Goal: Find specific page/section: Find specific page/section

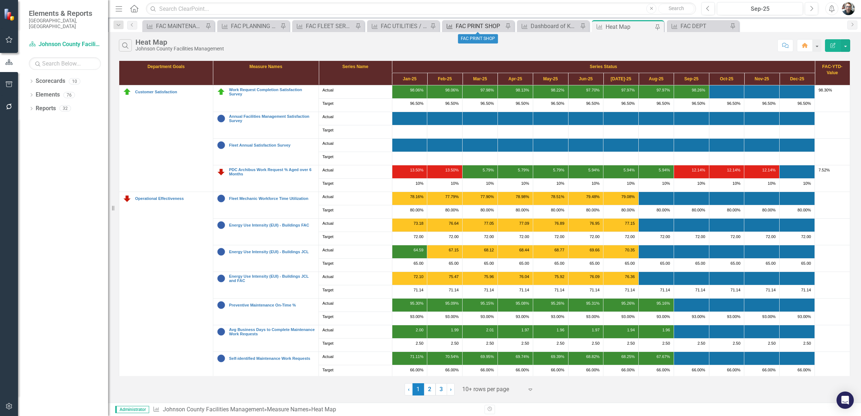
click at [471, 23] on div "FAC PRINT SHOP" at bounding box center [480, 26] width 48 height 9
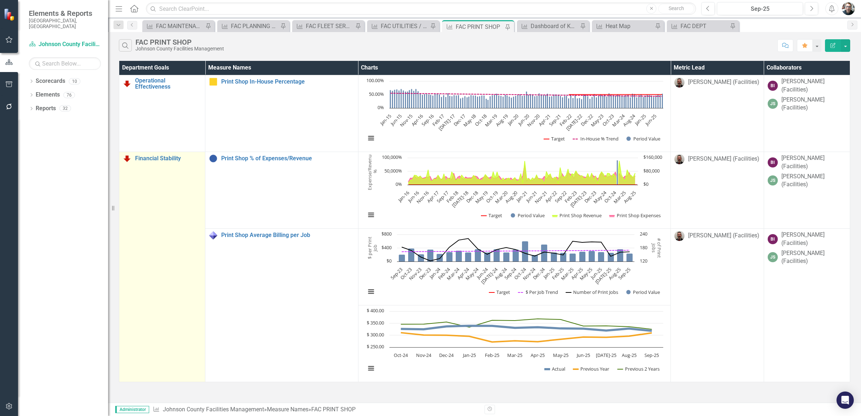
click at [164, 316] on td "Financial Stability Link Map View Link Map Edit Edit Department Goal Link Open …" at bounding box center [162, 267] width 86 height 230
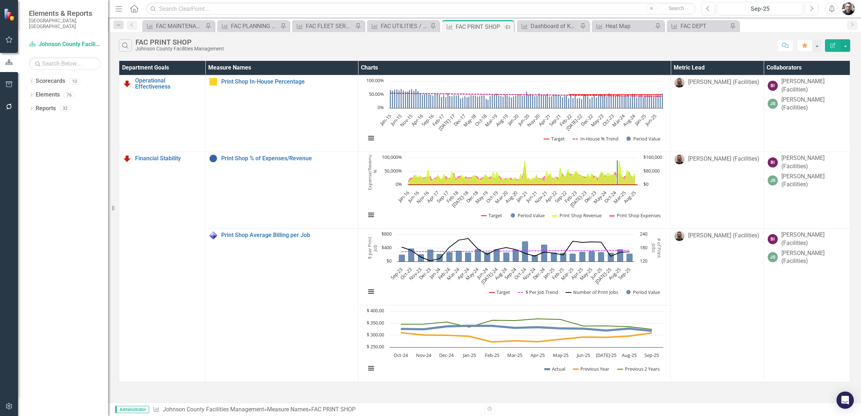
click at [506, 24] on icon "Pin" at bounding box center [508, 26] width 6 height 7
click at [725, 26] on icon "Pin" at bounding box center [727, 26] width 4 height 6
click at [732, 27] on icon "Pin" at bounding box center [732, 26] width 6 height 7
click at [732, 26] on icon at bounding box center [734, 26] width 4 height 4
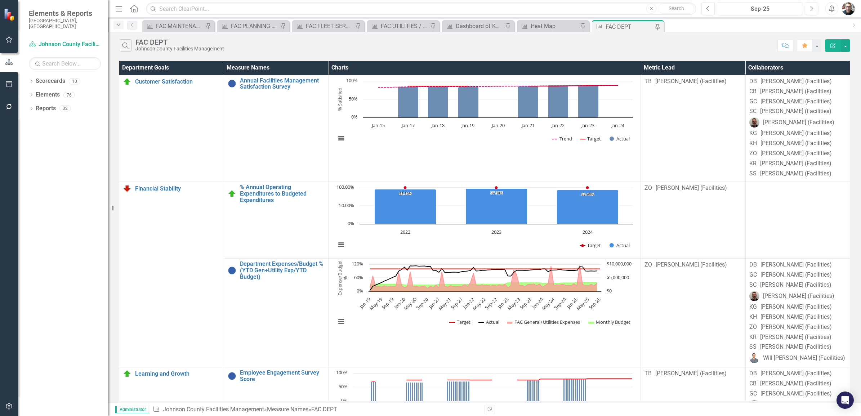
click at [120, 24] on icon "Dropdown" at bounding box center [118, 25] width 6 height 5
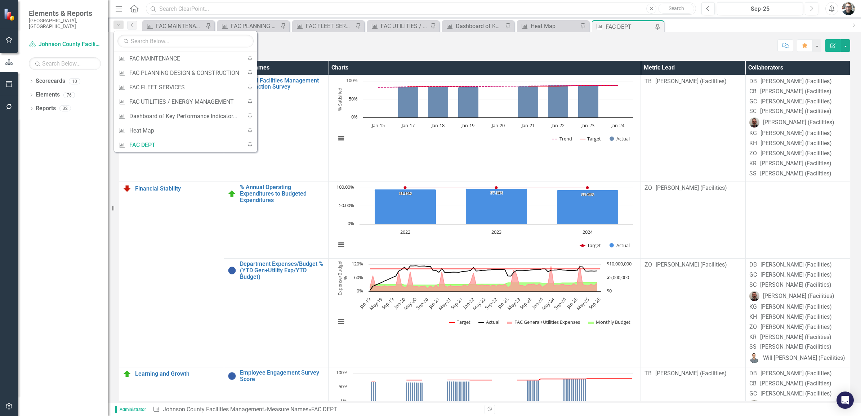
click at [191, 8] on input "text" at bounding box center [421, 9] width 550 height 13
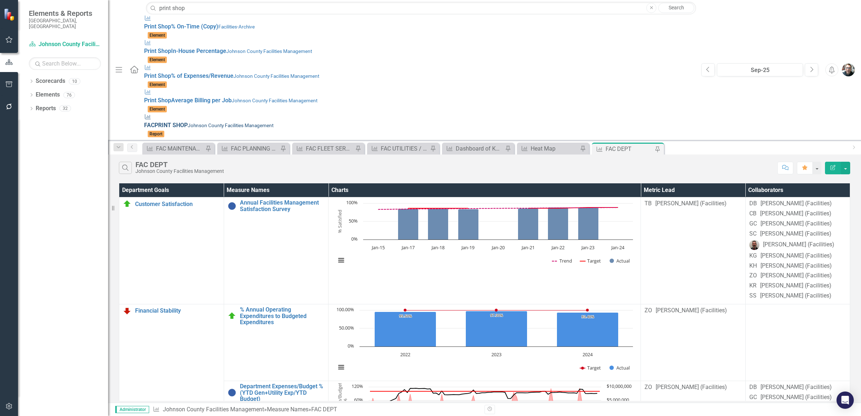
click at [188, 123] on small "Johnson County Facilities Management" at bounding box center [231, 126] width 86 height 6
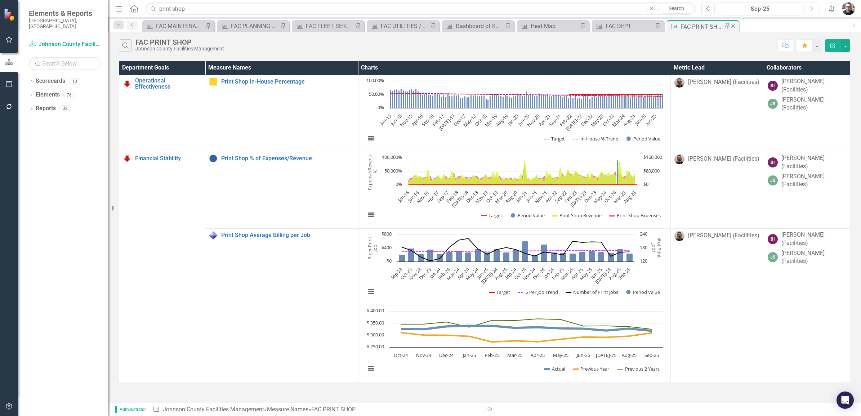
click at [725, 26] on icon at bounding box center [727, 26] width 4 height 6
click at [119, 26] on icon "Dropdown" at bounding box center [118, 25] width 6 height 5
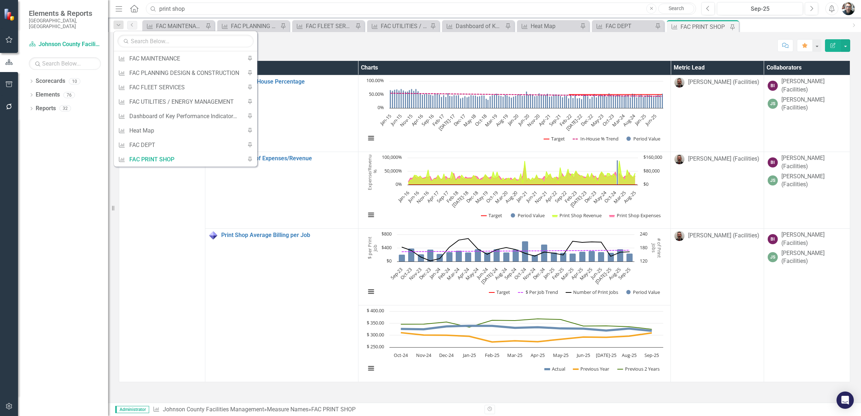
drag, startPoint x: 199, startPoint y: 8, endPoint x: 132, endPoint y: -5, distance: 69.1
click at [132, 0] on html "Elements & Reports [GEOGRAPHIC_DATA], [GEOGRAPHIC_DATA] Scorecard Johnson Count…" at bounding box center [430, 208] width 861 height 416
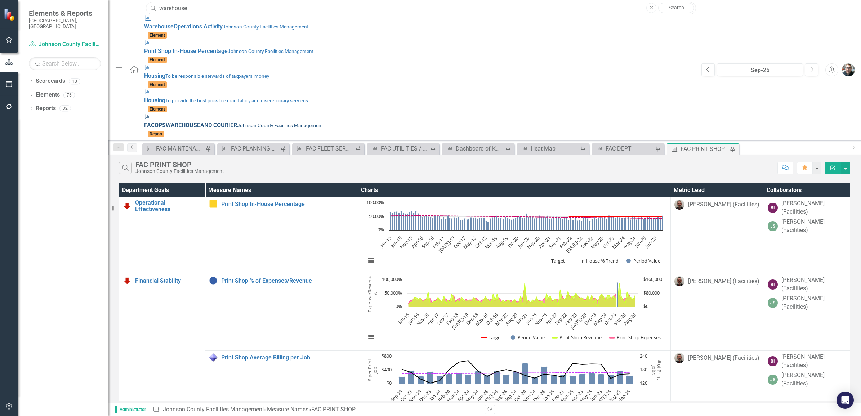
type input "warehouse"
click at [166, 122] on strong "WAREHOUSE" at bounding box center [183, 125] width 35 height 7
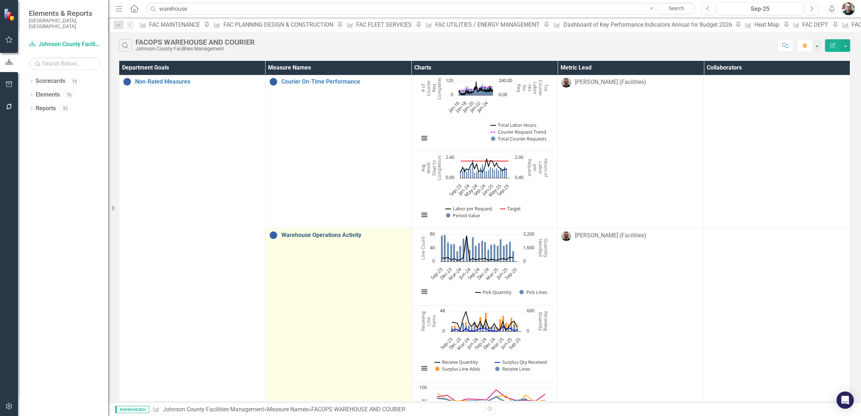
click at [329, 235] on link "Warehouse Operations Activity" at bounding box center [344, 235] width 126 height 6
